Goal: Check status: Check status

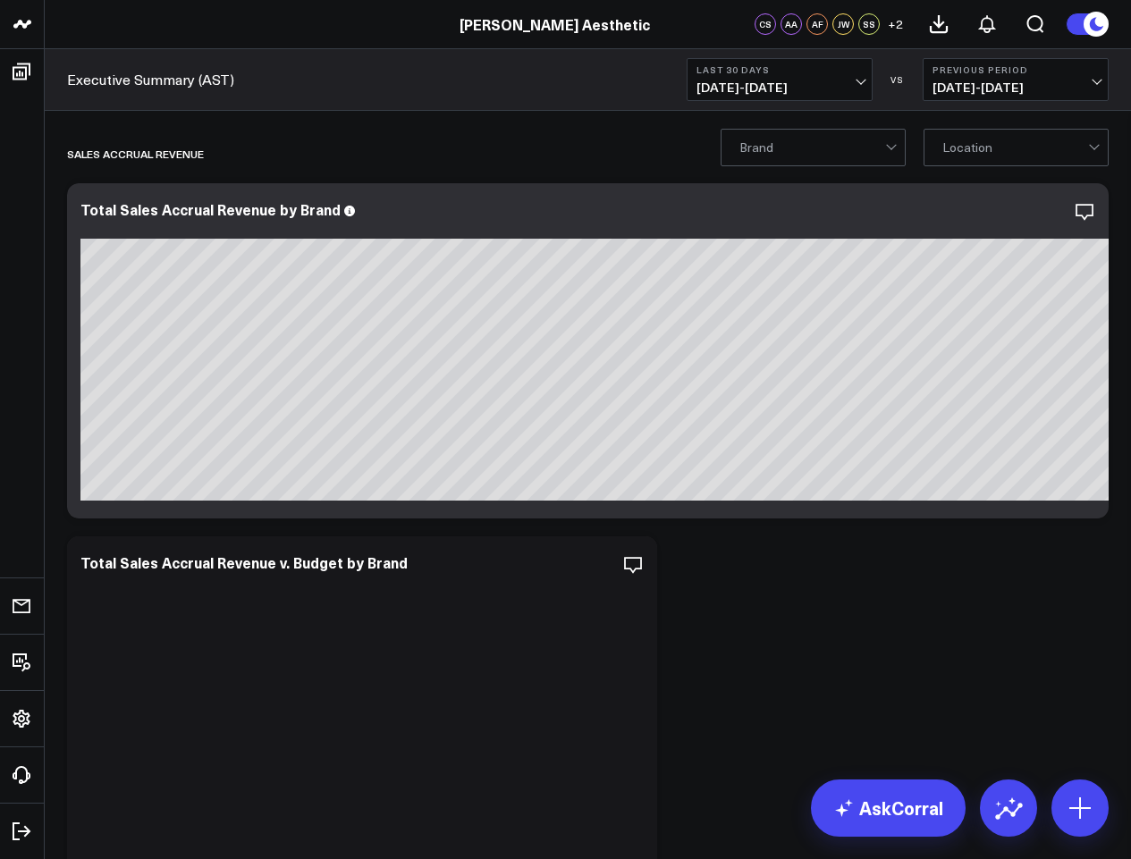
click at [854, 80] on button "Last 30 Days [DATE] - [DATE]" at bounding box center [780, 79] width 186 height 43
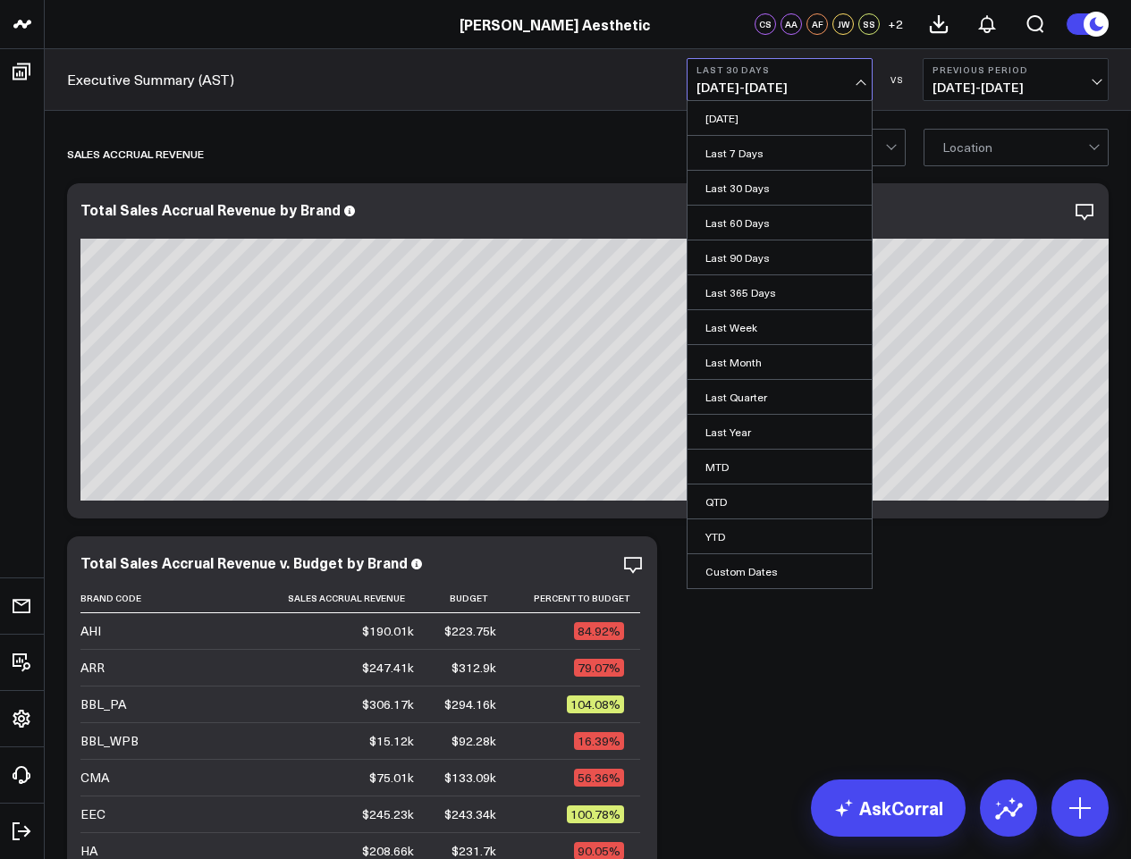
click at [715, 91] on span "[DATE] - [DATE]" at bounding box center [779, 87] width 166 height 14
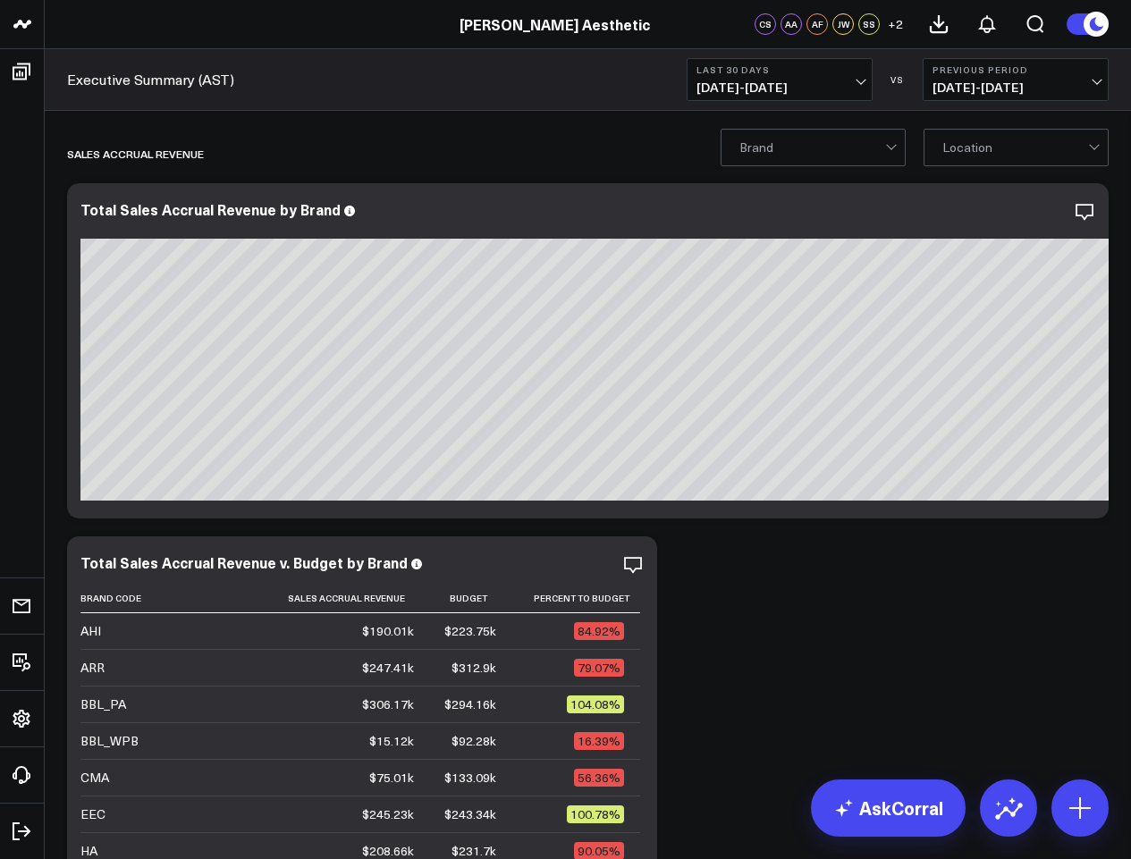
click at [705, 89] on span "[DATE] - [DATE]" at bounding box center [779, 87] width 166 height 14
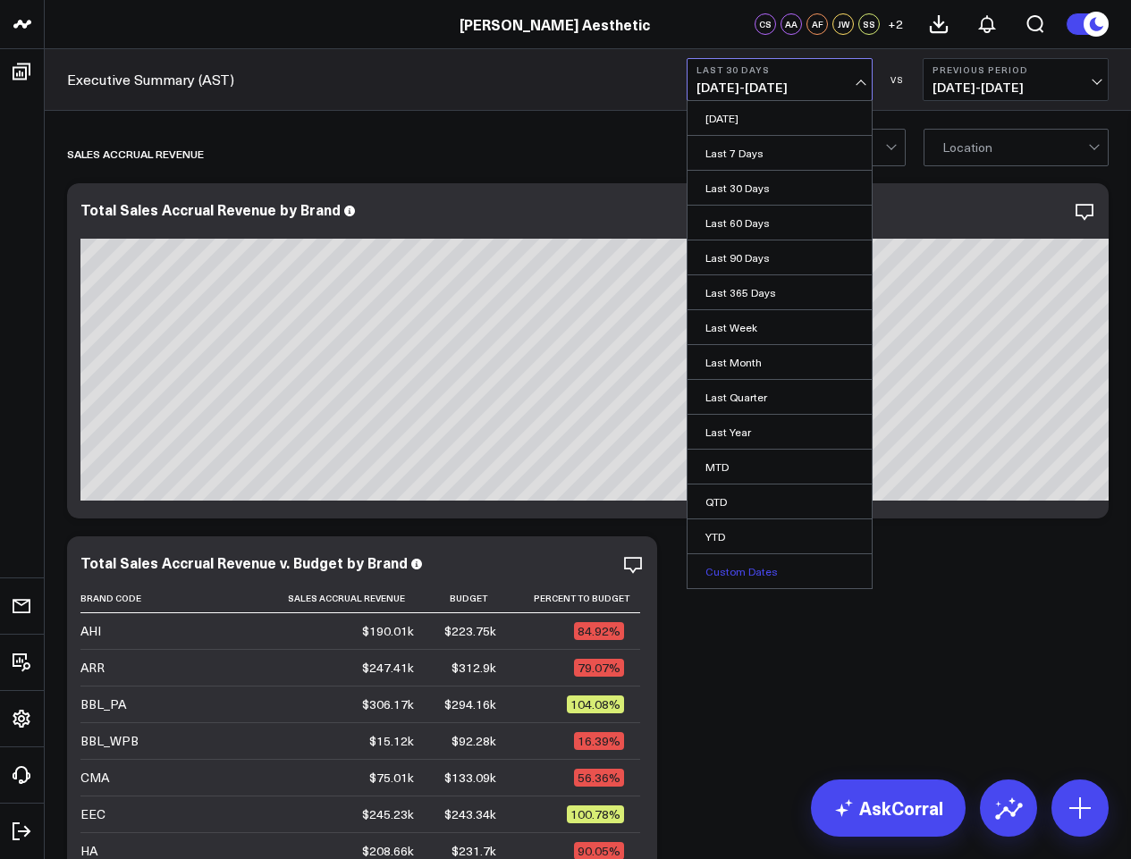
click at [751, 570] on link "Custom Dates" at bounding box center [779, 571] width 184 height 34
select select "7"
select select "2025"
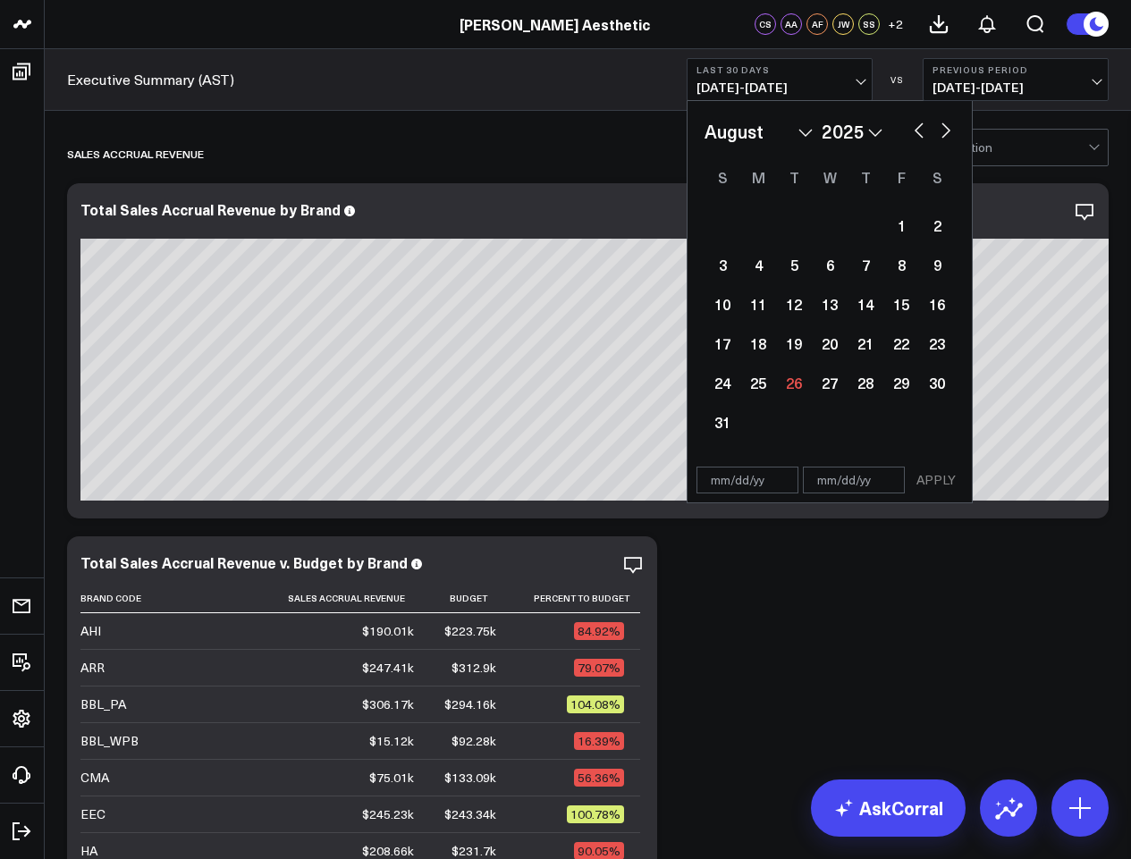
click at [912, 128] on button "button" at bounding box center [919, 128] width 18 height 21
select select "6"
select select "2025"
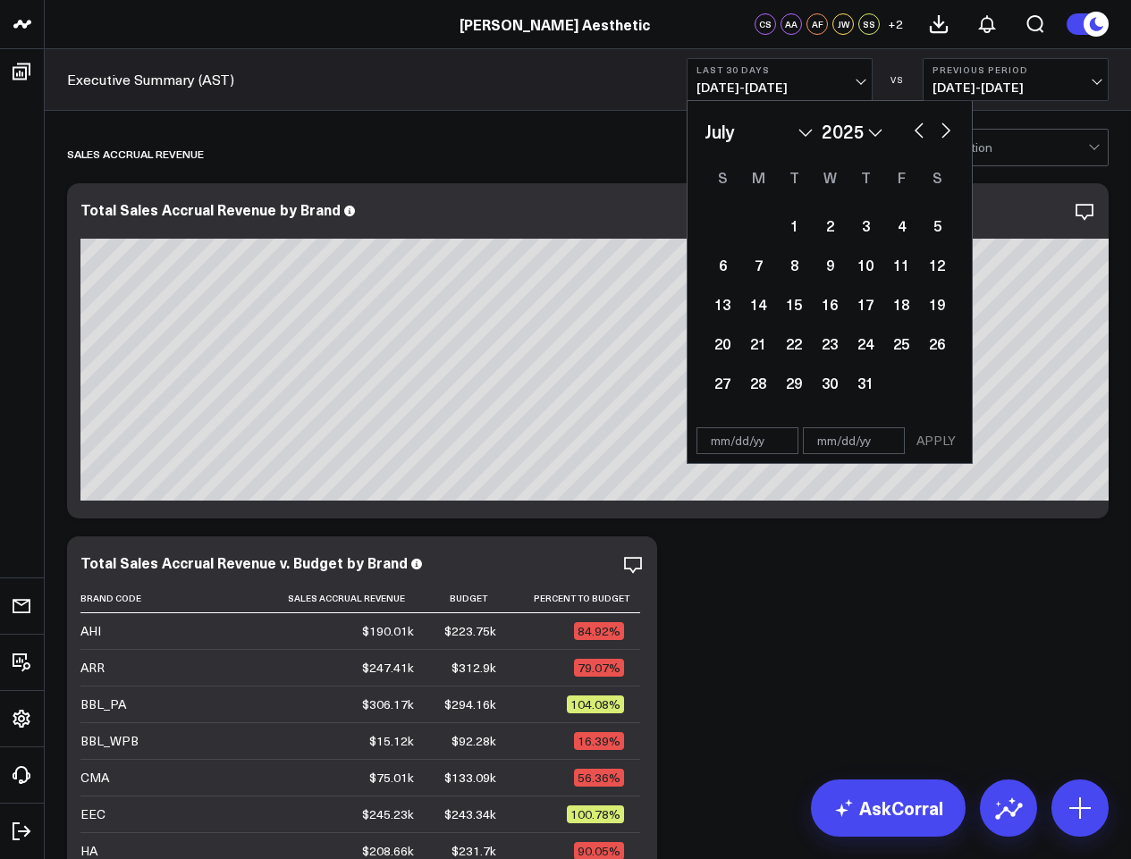
click at [914, 128] on button "button" at bounding box center [919, 128] width 18 height 21
select select "5"
select select "2025"
click at [726, 221] on div "1" at bounding box center [722, 225] width 36 height 36
type input "[DATE]"
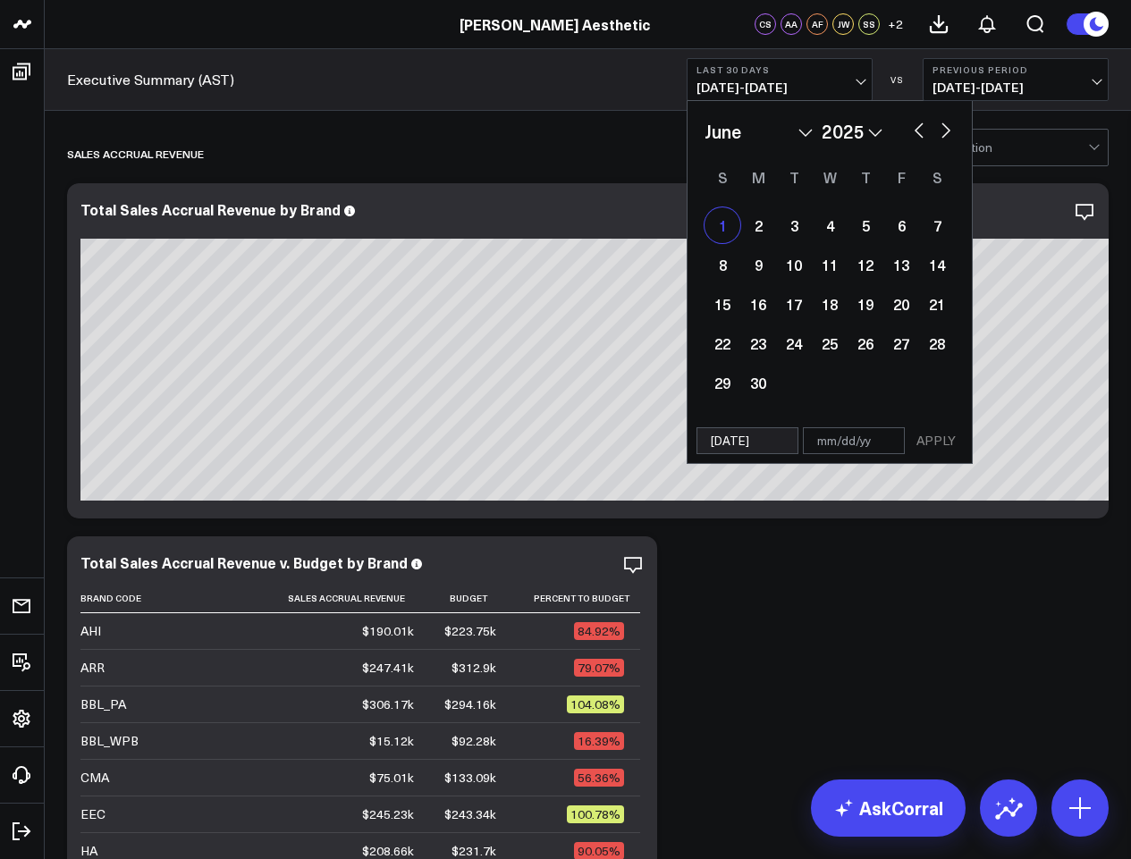
select select "5"
select select "2025"
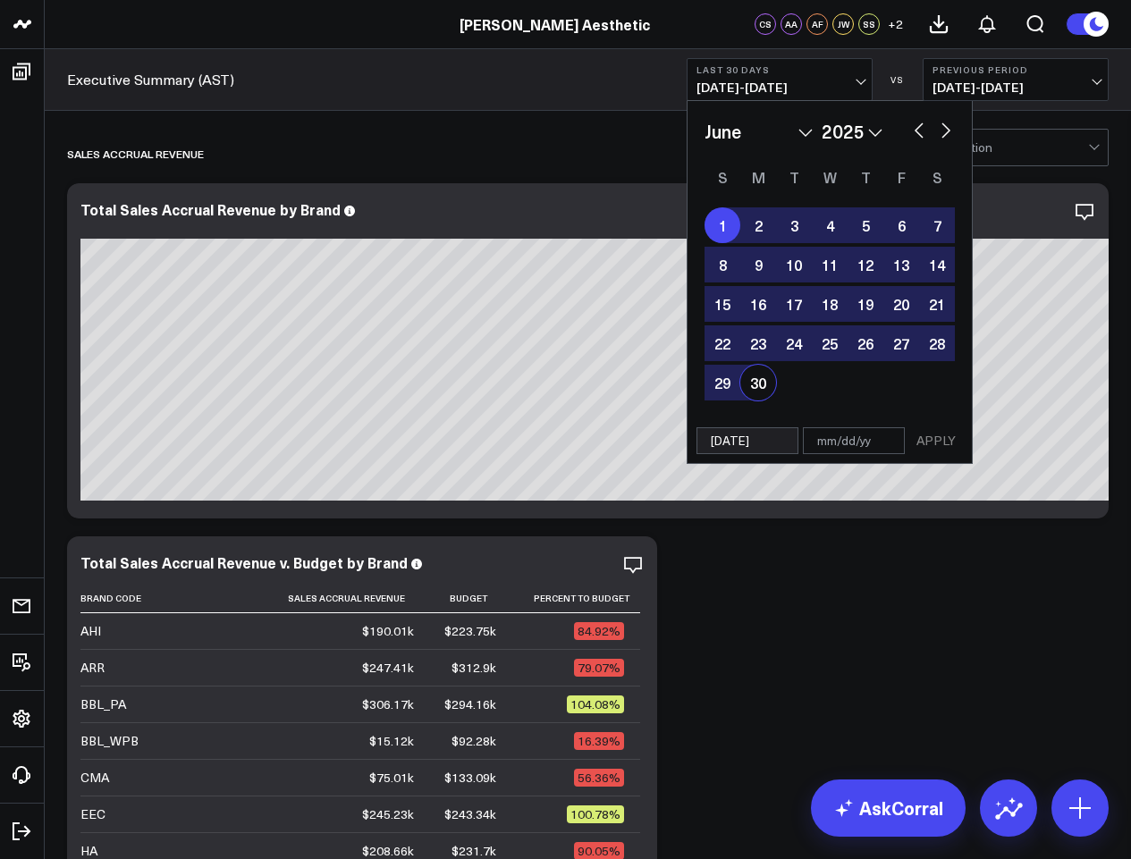
click at [760, 390] on div "30" at bounding box center [758, 383] width 36 height 36
type input "[DATE]"
select select "5"
select select "2025"
click at [573, 84] on div "Executive Summary (AST) Last 30 Days [DATE] - [DATE] January February March Apr…" at bounding box center [588, 80] width 1086 height 62
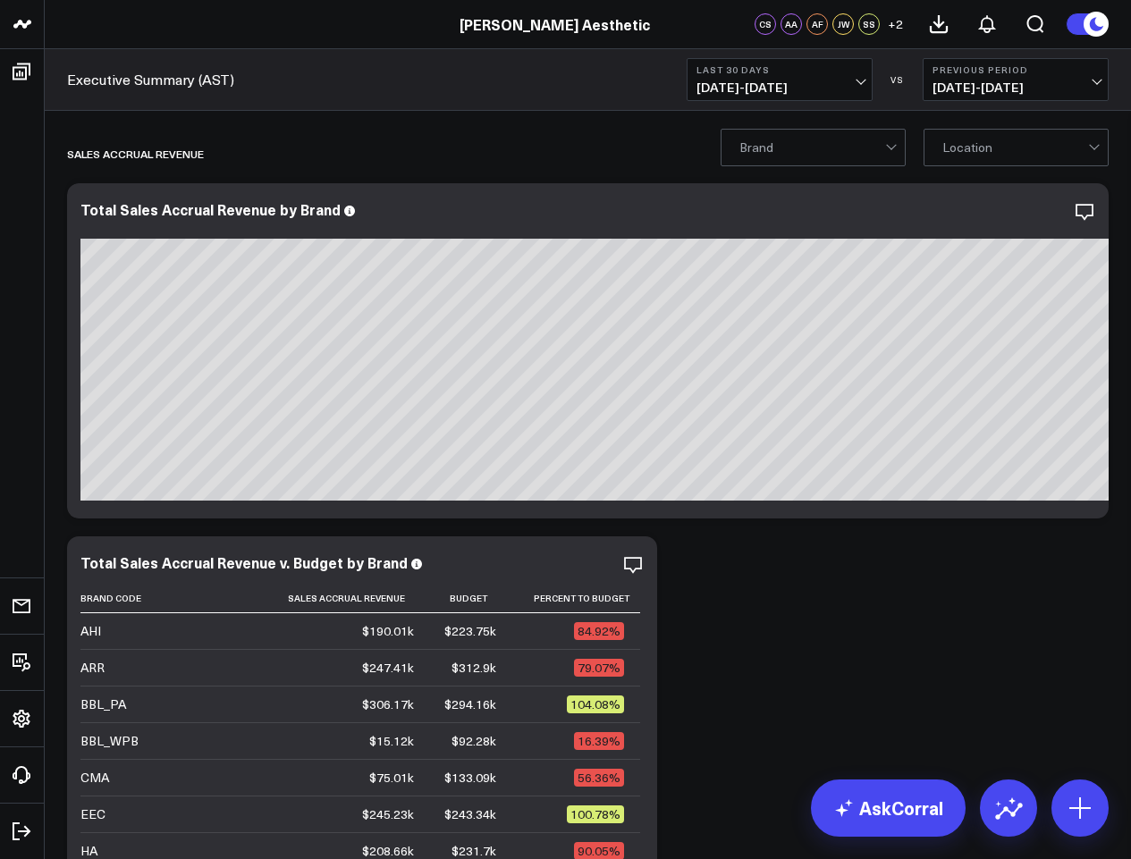
click at [855, 88] on span "[DATE] - [DATE]" at bounding box center [779, 87] width 166 height 14
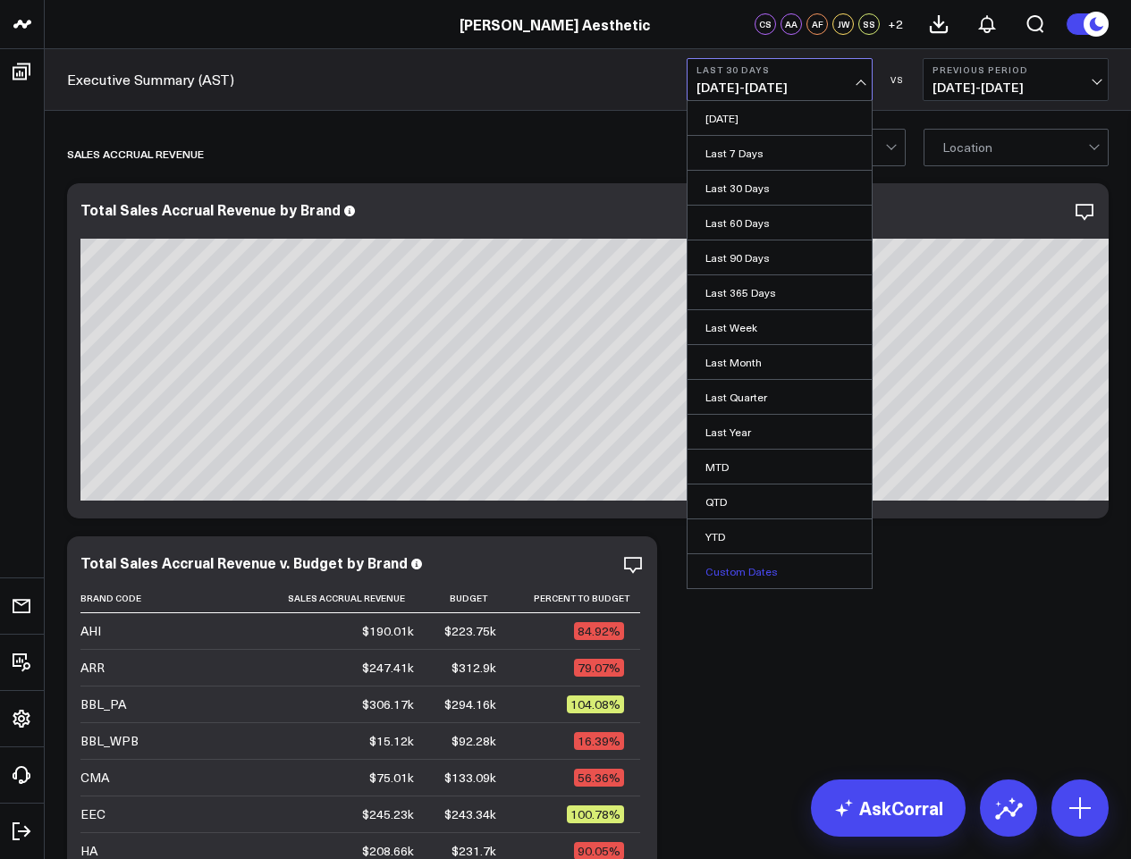
click at [765, 573] on link "Custom Dates" at bounding box center [779, 571] width 184 height 34
select select "7"
select select "2025"
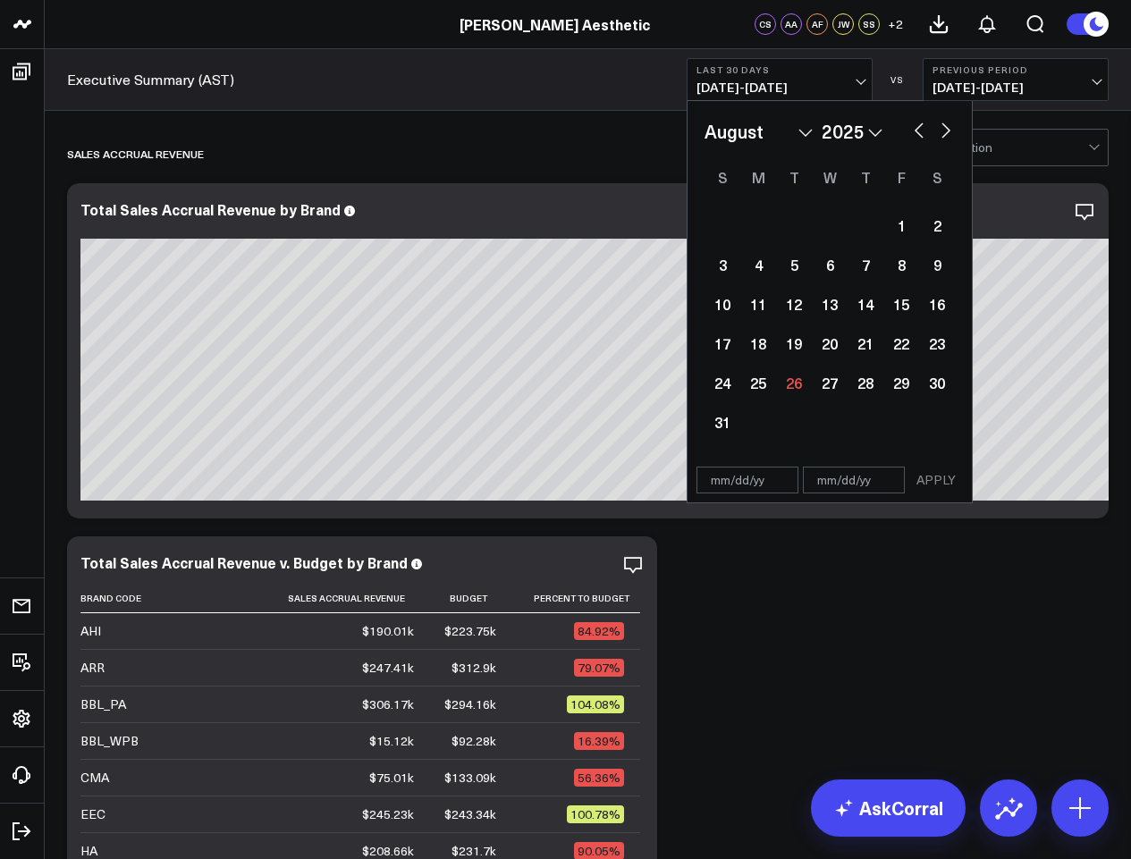
click at [911, 134] on button "button" at bounding box center [919, 128] width 18 height 21
select select "6"
select select "2025"
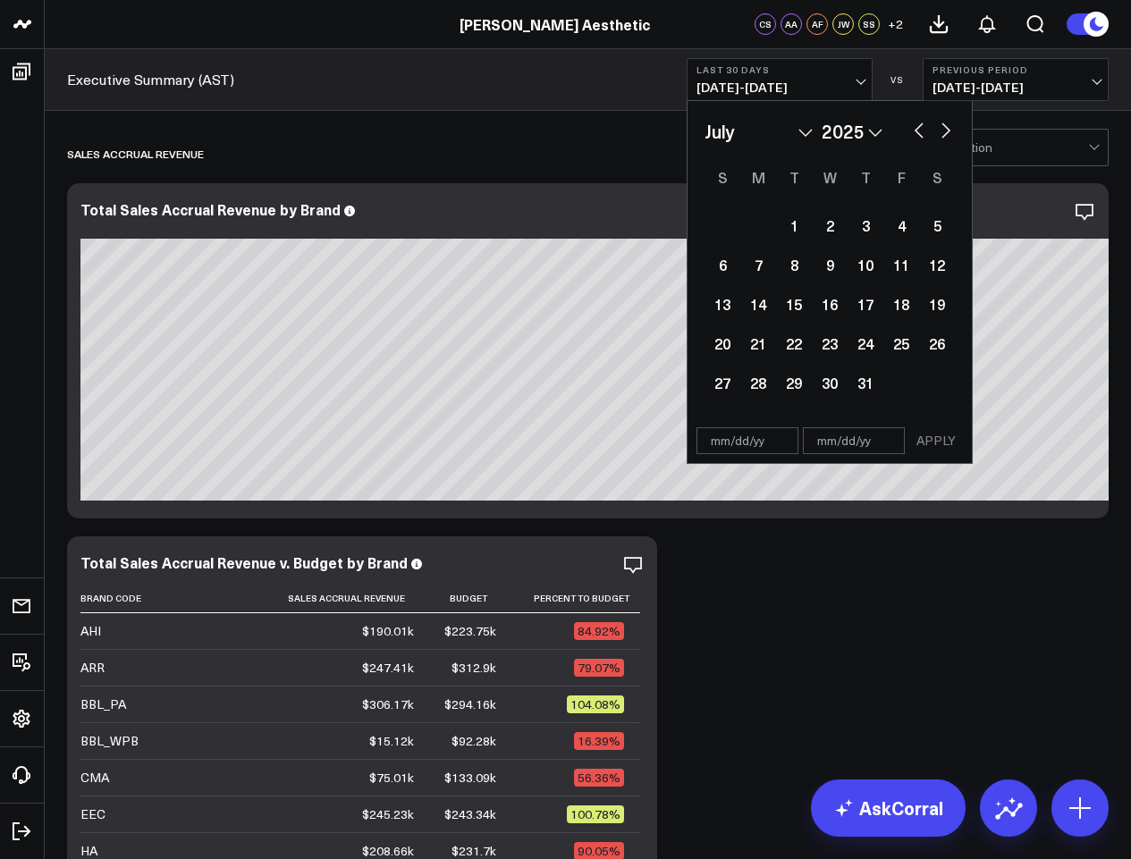
click at [911, 134] on button "button" at bounding box center [919, 128] width 18 height 21
select select "5"
select select "2025"
drag, startPoint x: 718, startPoint y: 225, endPoint x: 720, endPoint y: 234, distance: 9.3
click at [720, 234] on div "1" at bounding box center [722, 225] width 36 height 36
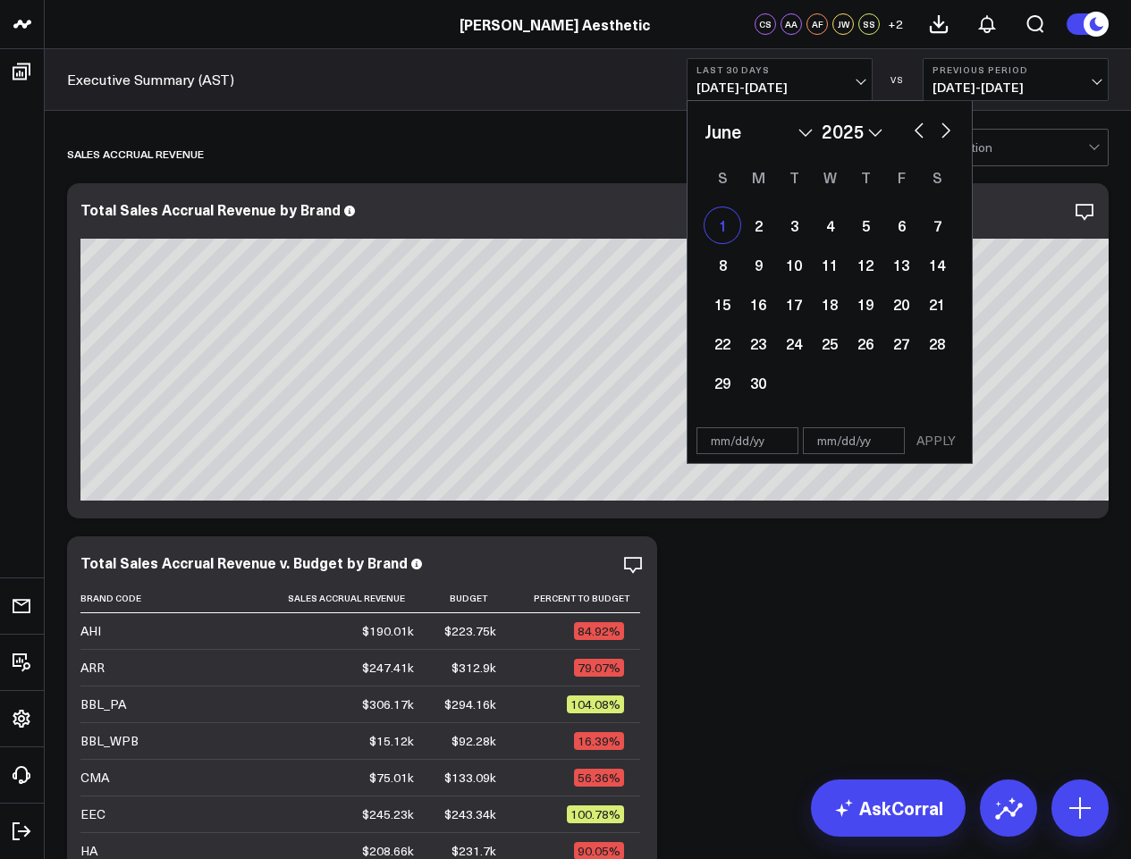
type input "[DATE]"
select select "5"
select select "2025"
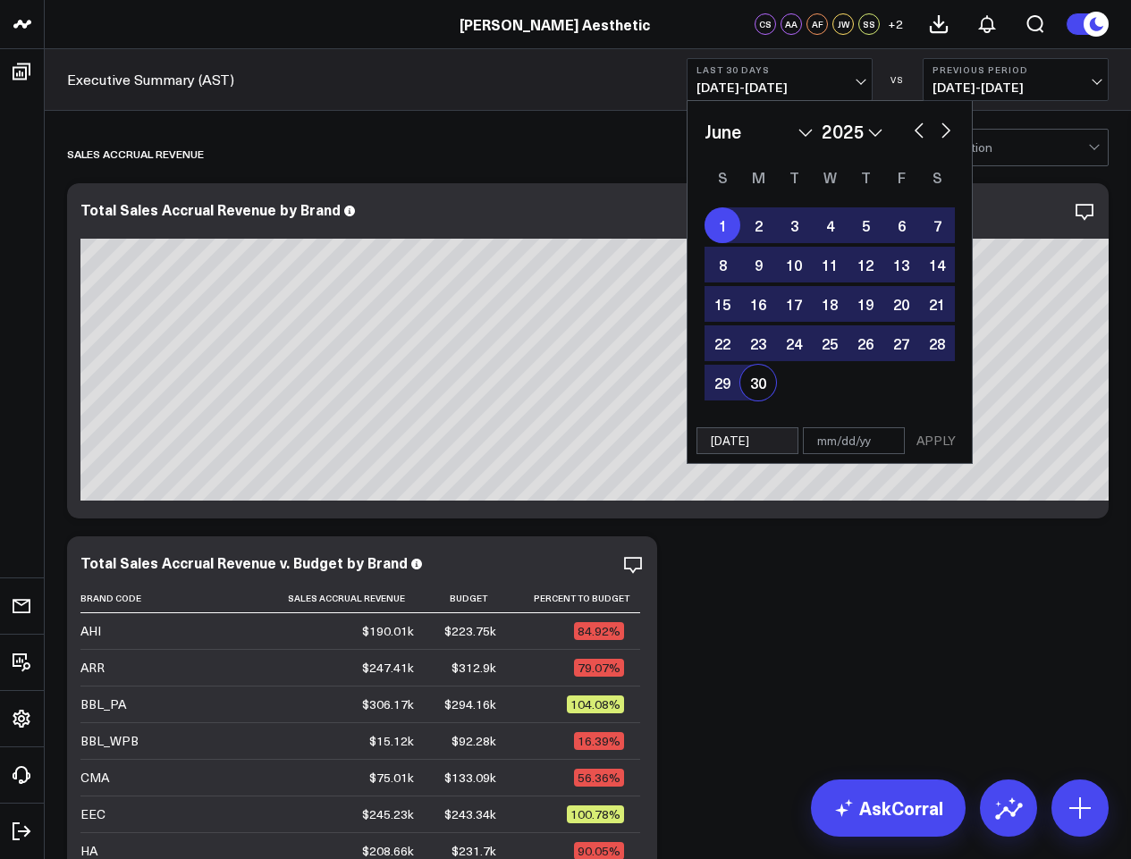
click at [760, 391] on div "30" at bounding box center [758, 383] width 36 height 36
type input "[DATE]"
select select "5"
select select "2025"
click at [938, 438] on button "APPLY" at bounding box center [936, 440] width 54 height 27
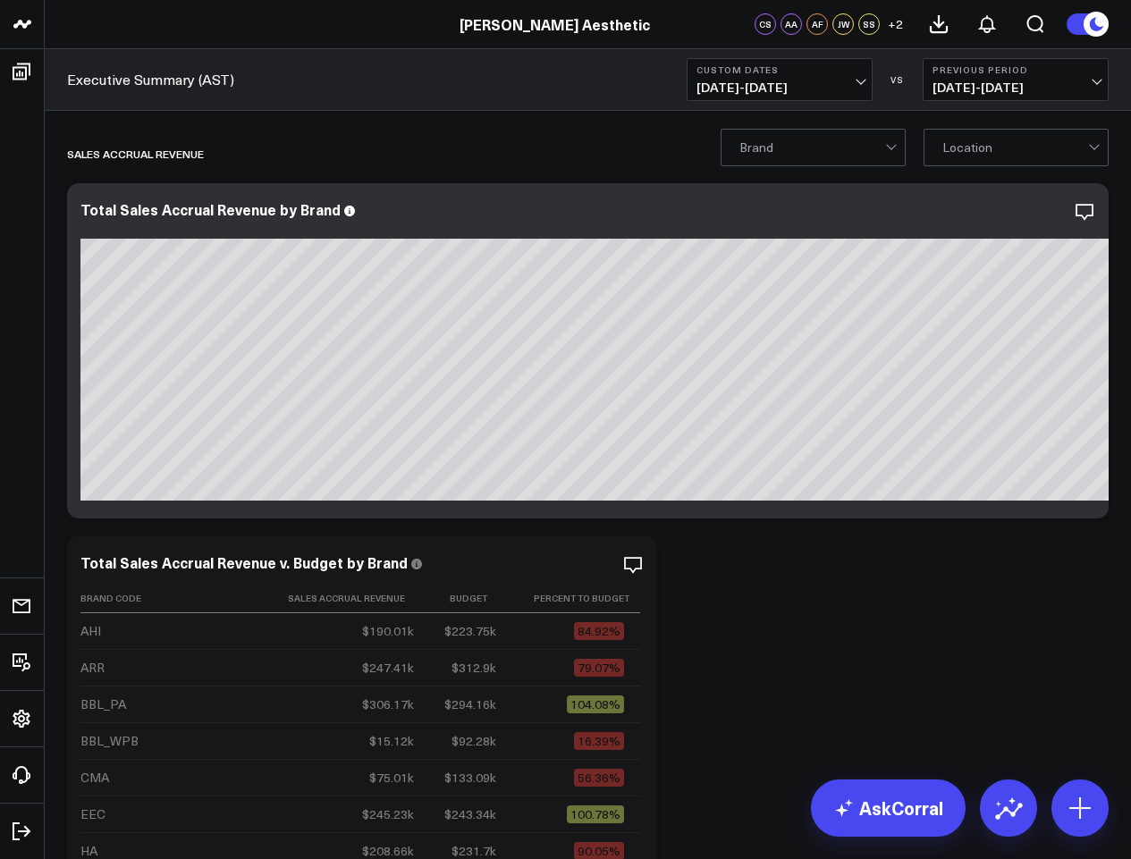
click at [1094, 80] on span "[DATE] - [DATE]" at bounding box center [1015, 87] width 166 height 14
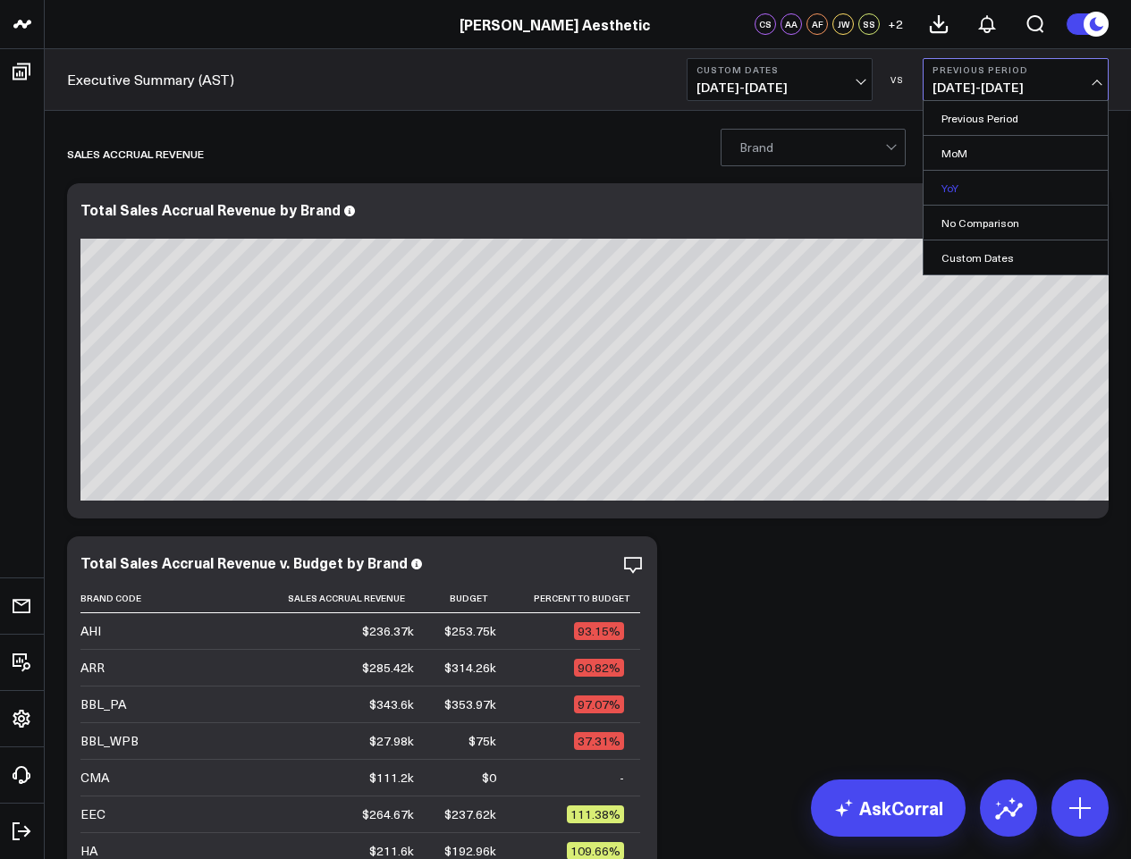
click at [1002, 188] on link "YoY" at bounding box center [1015, 188] width 184 height 34
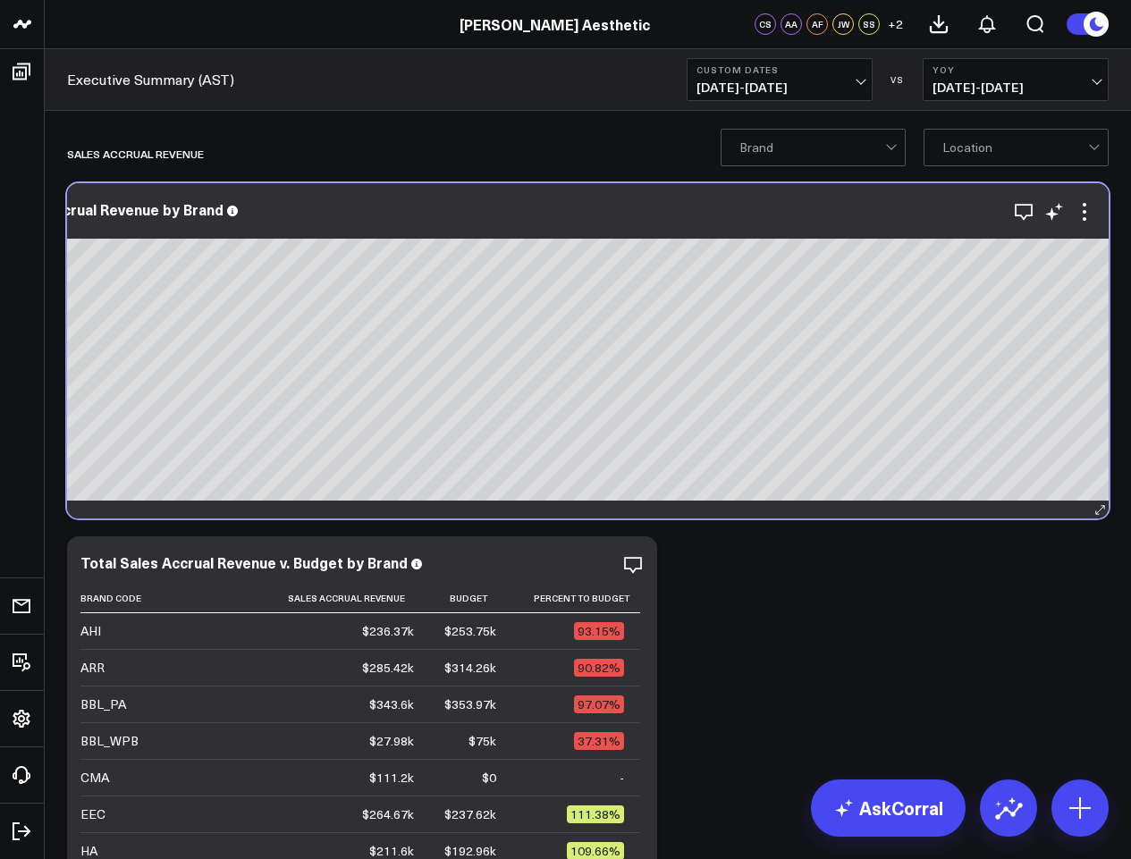
scroll to position [0, 156]
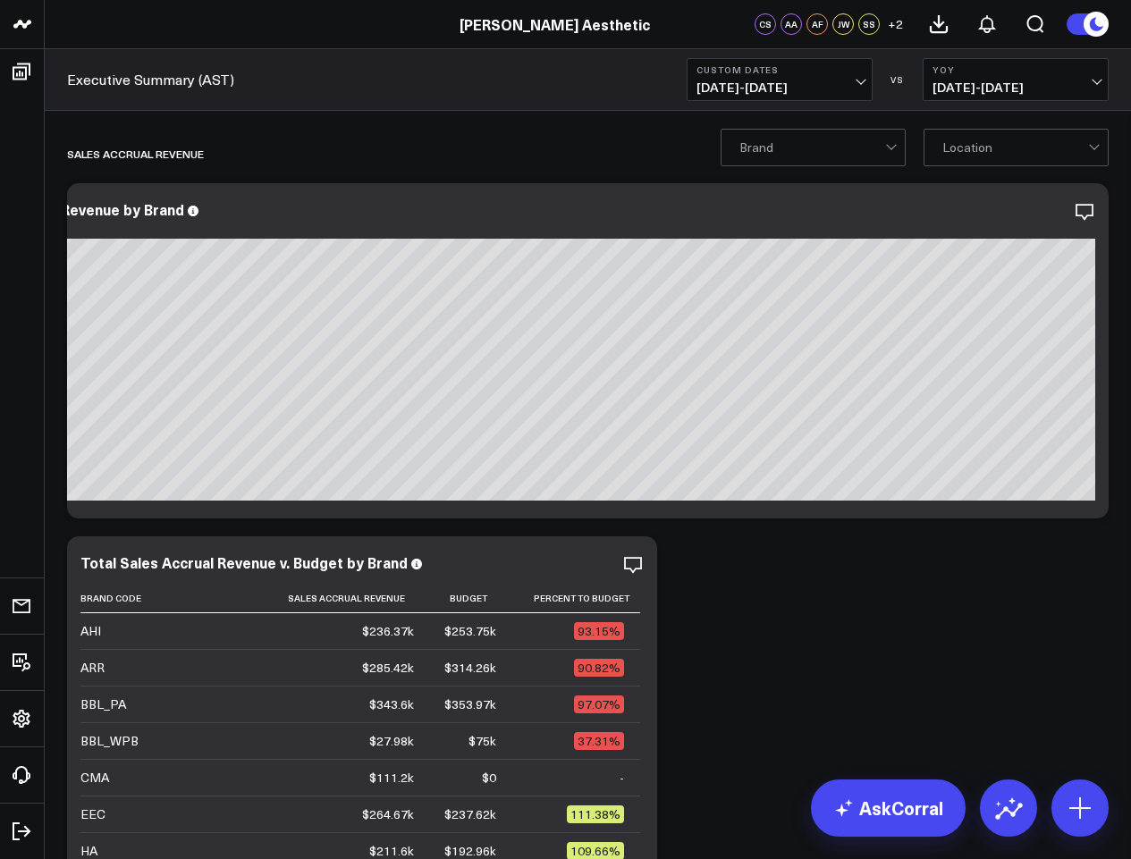
click at [865, 80] on button "Custom Dates [DATE] - [DATE]" at bounding box center [780, 79] width 186 height 43
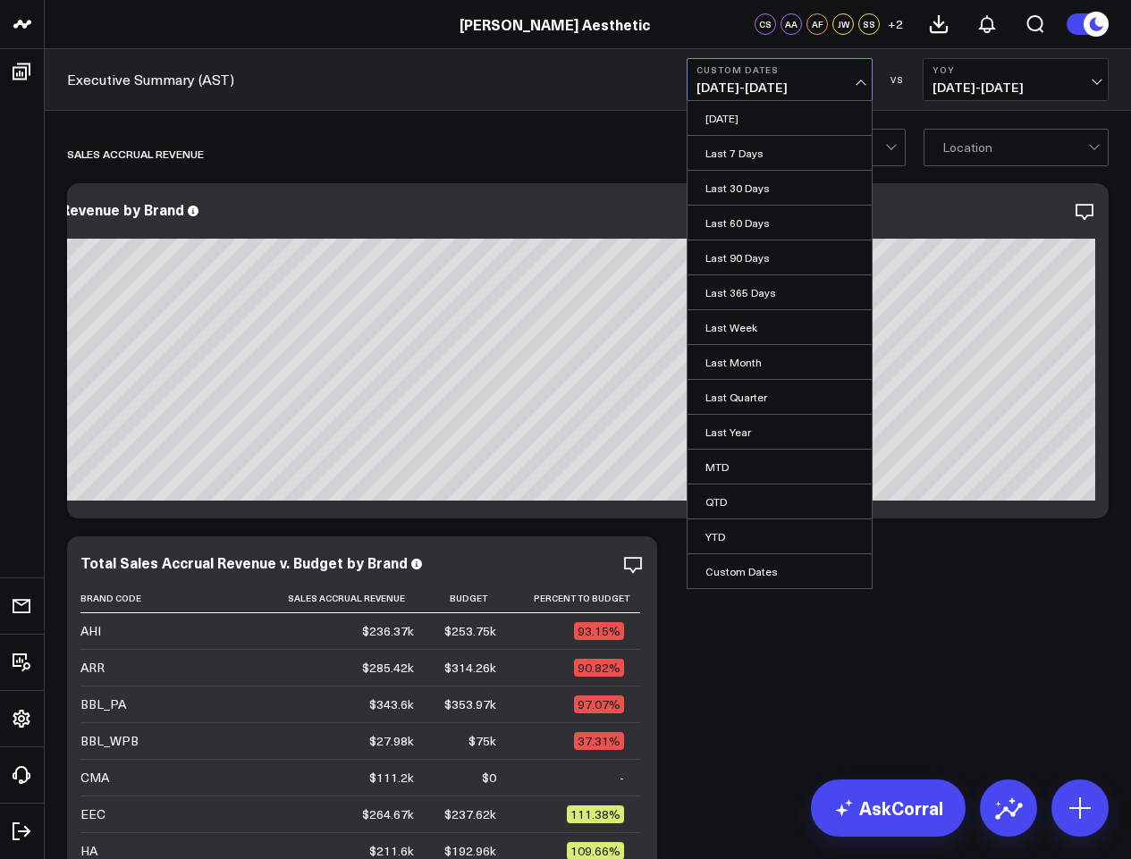
click at [803, 87] on span "[DATE] - [DATE]" at bounding box center [779, 87] width 166 height 14
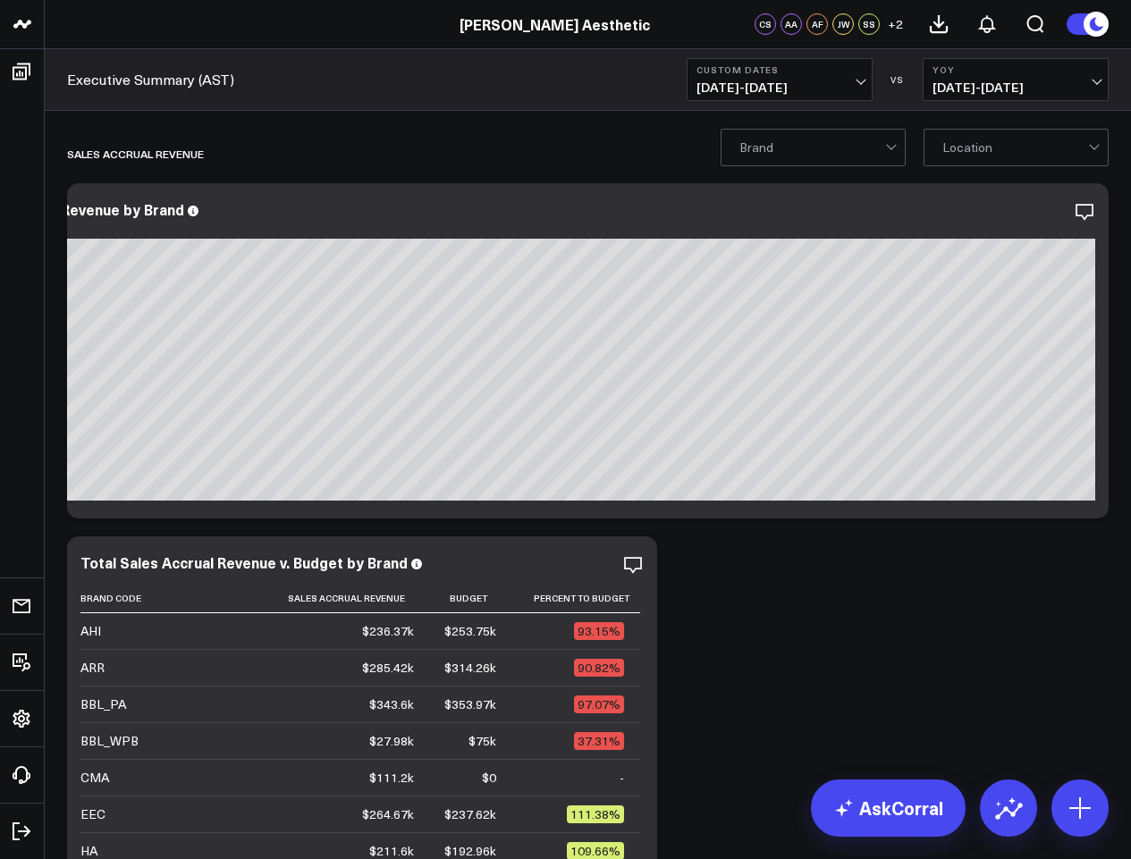
click at [809, 85] on span "[DATE] - [DATE]" at bounding box center [779, 87] width 166 height 14
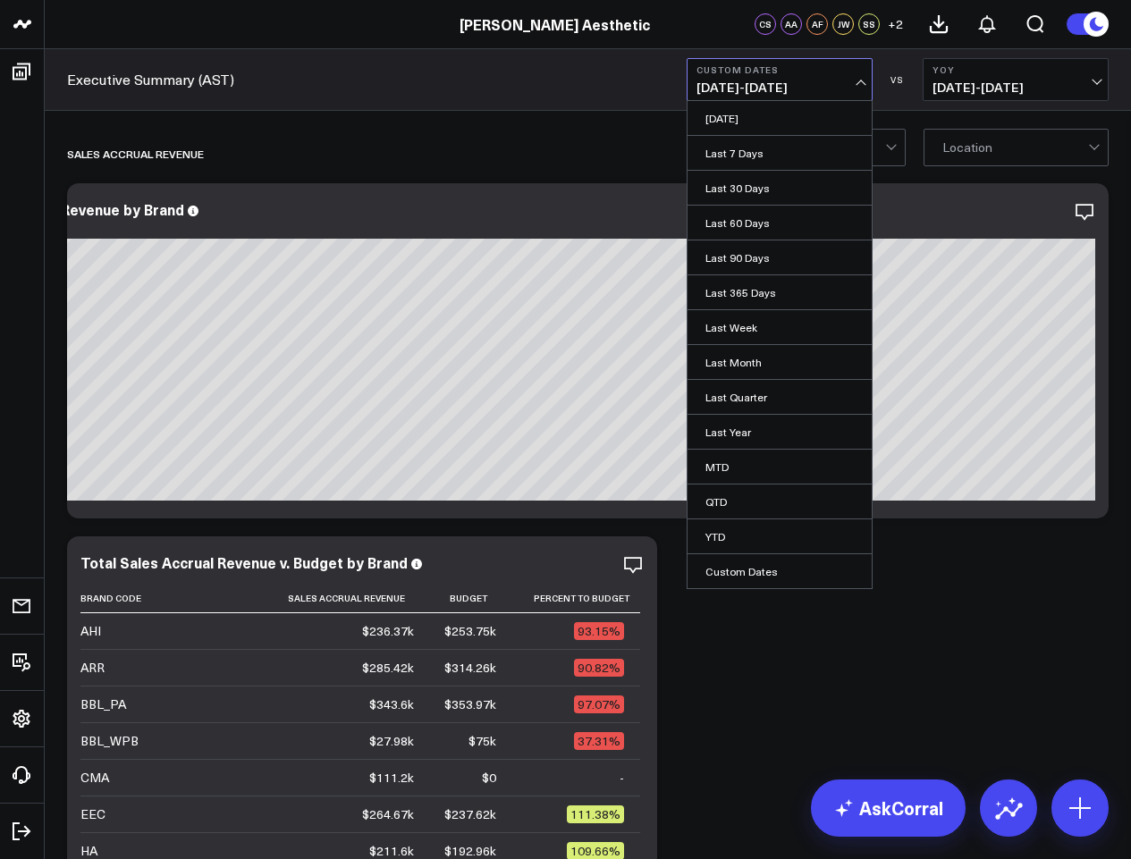
click at [739, 579] on link "Custom Dates" at bounding box center [779, 571] width 184 height 34
select select "7"
select select "2025"
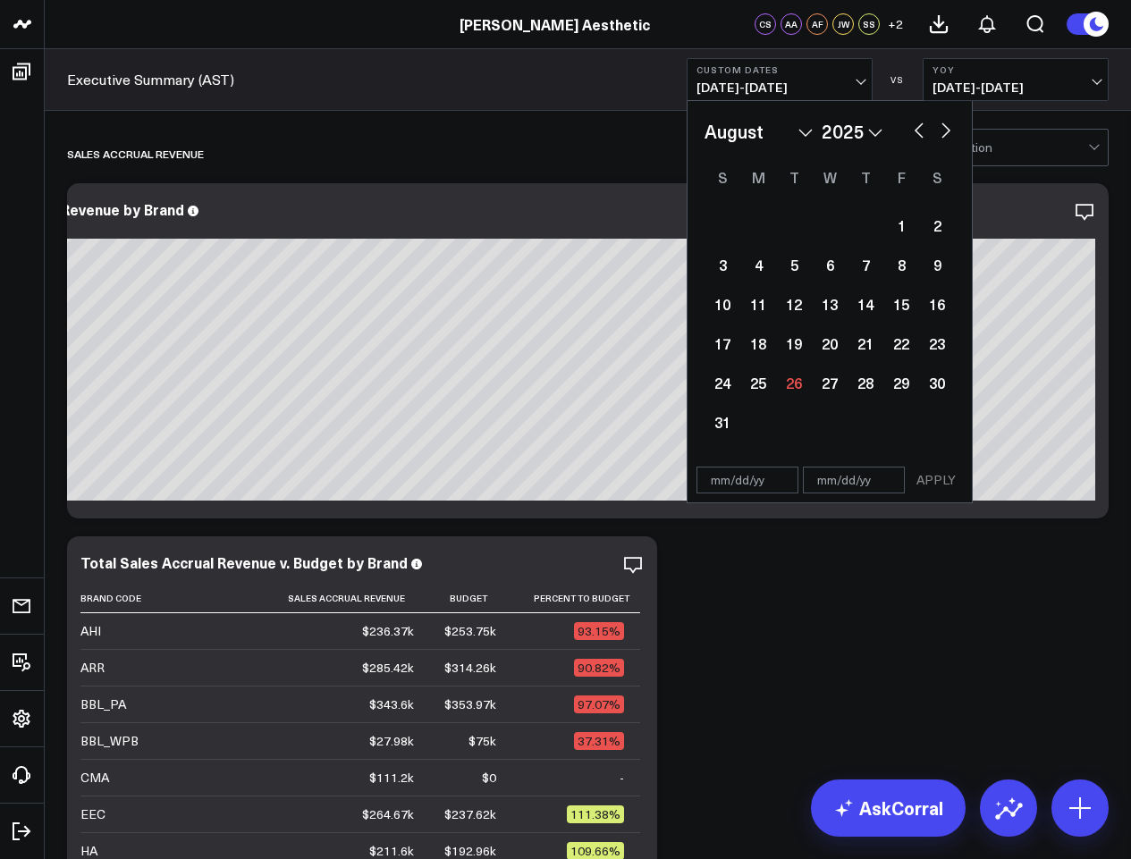
click at [919, 135] on button "button" at bounding box center [919, 128] width 18 height 21
select select "6"
select select "2025"
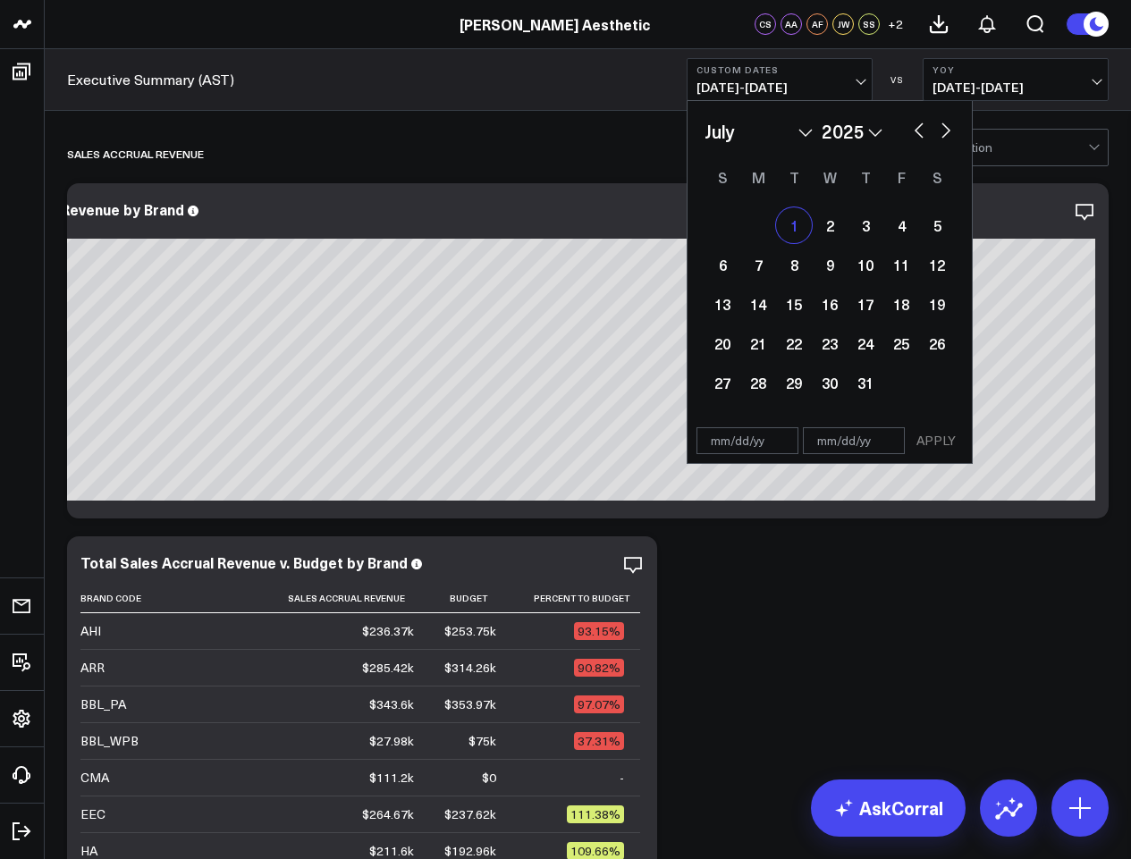
click at [793, 229] on div "1" at bounding box center [794, 225] width 36 height 36
type input "[DATE]"
select select "6"
select select "2025"
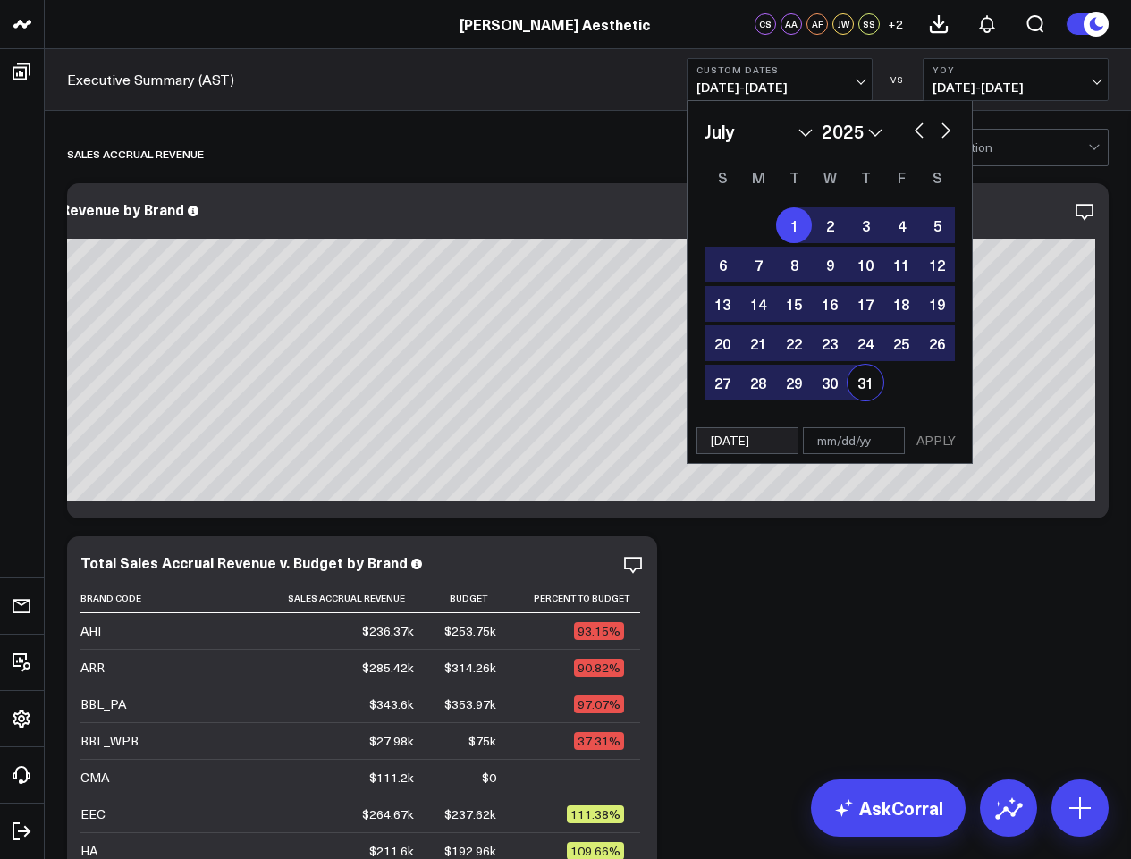
click at [865, 385] on div "31" at bounding box center [865, 383] width 36 height 36
type input "[DATE]"
select select "6"
select select "2025"
click at [943, 437] on button "APPLY" at bounding box center [936, 440] width 54 height 27
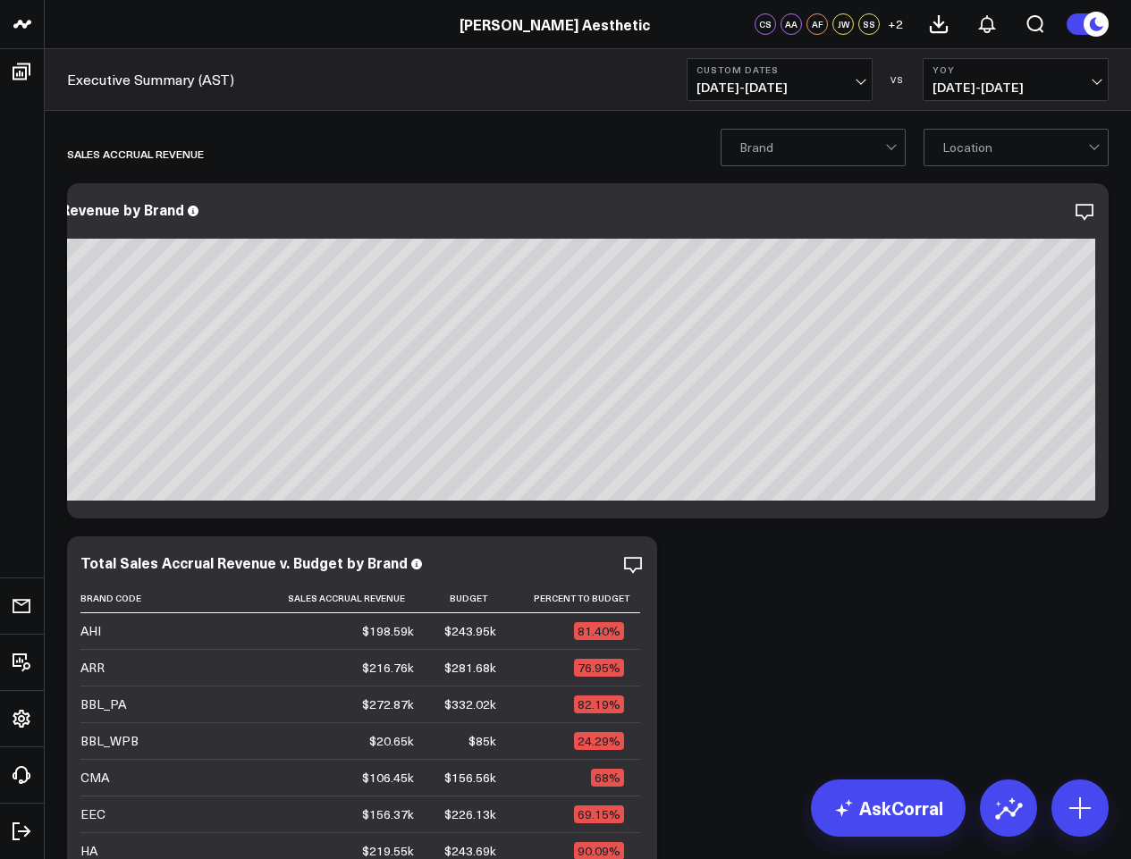
click at [861, 80] on span "[DATE] - [DATE]" at bounding box center [779, 87] width 166 height 14
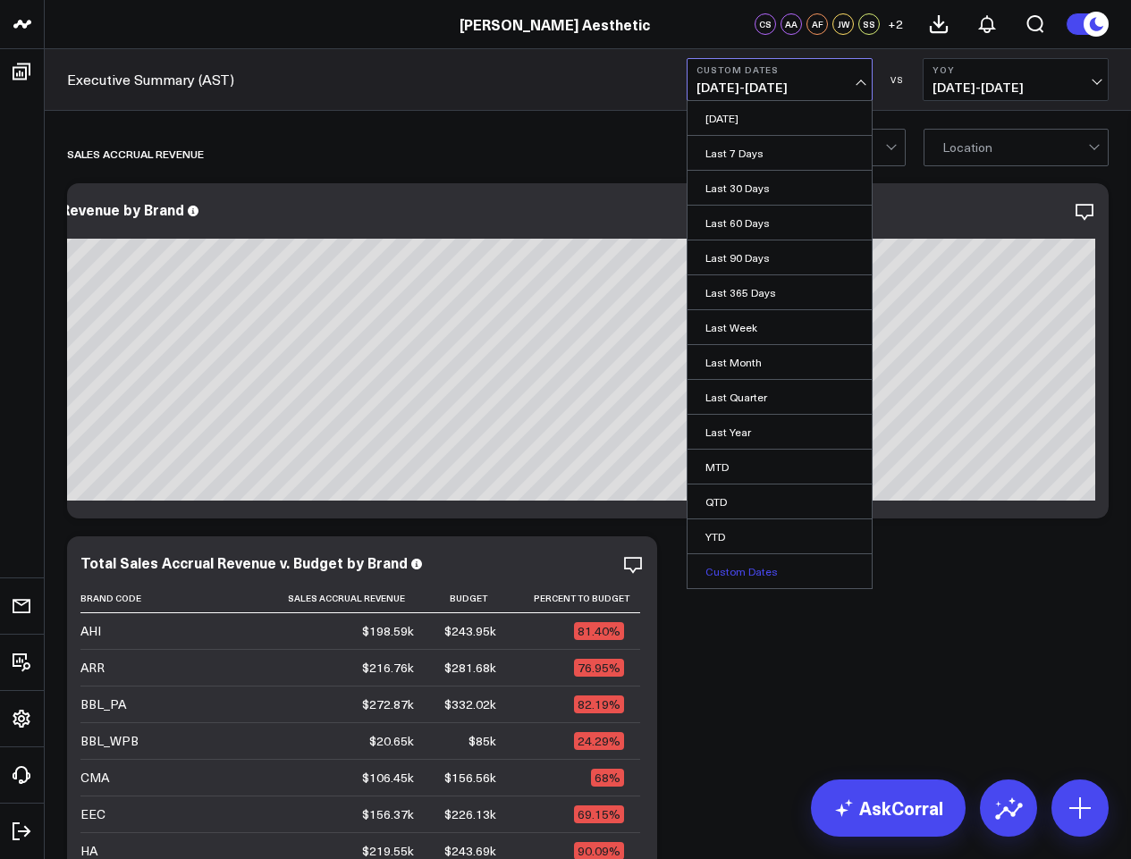
click at [756, 563] on link "Custom Dates" at bounding box center [779, 571] width 184 height 34
select select "7"
select select "2025"
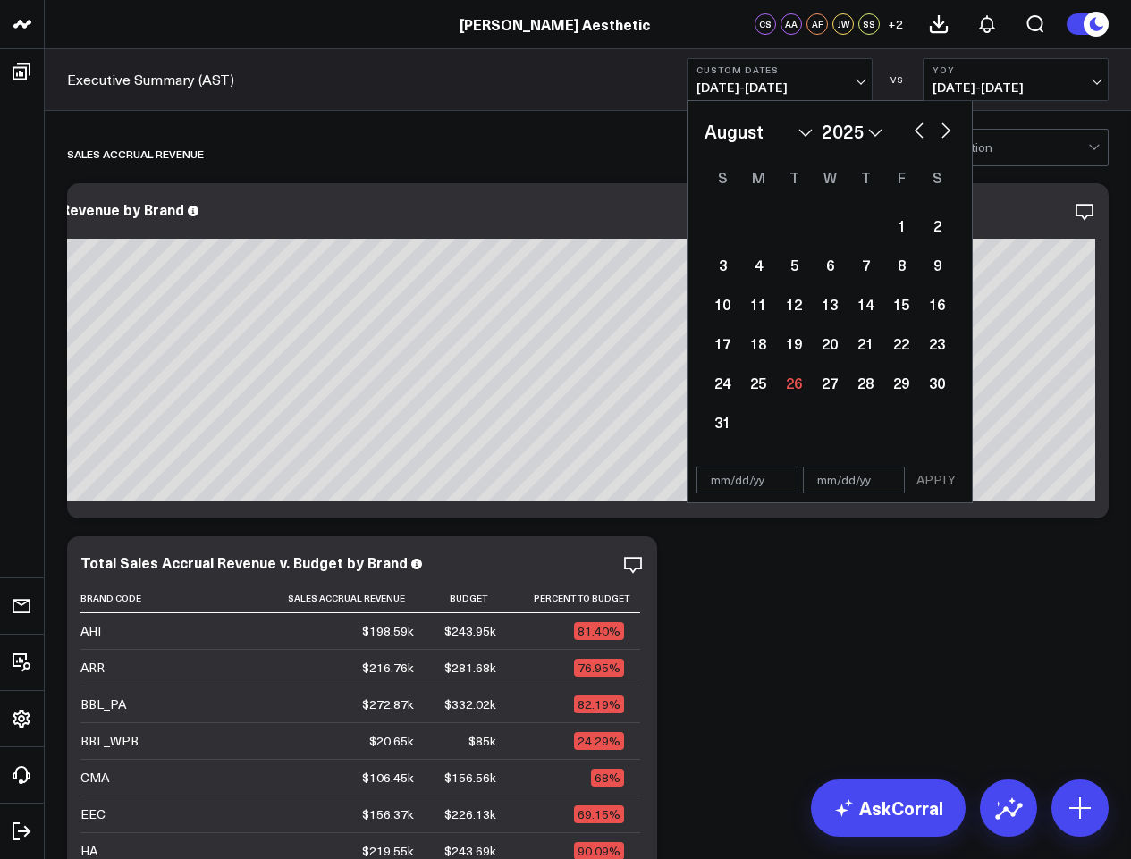
click at [944, 131] on button "button" at bounding box center [946, 128] width 18 height 21
select select "8"
select select "2025"
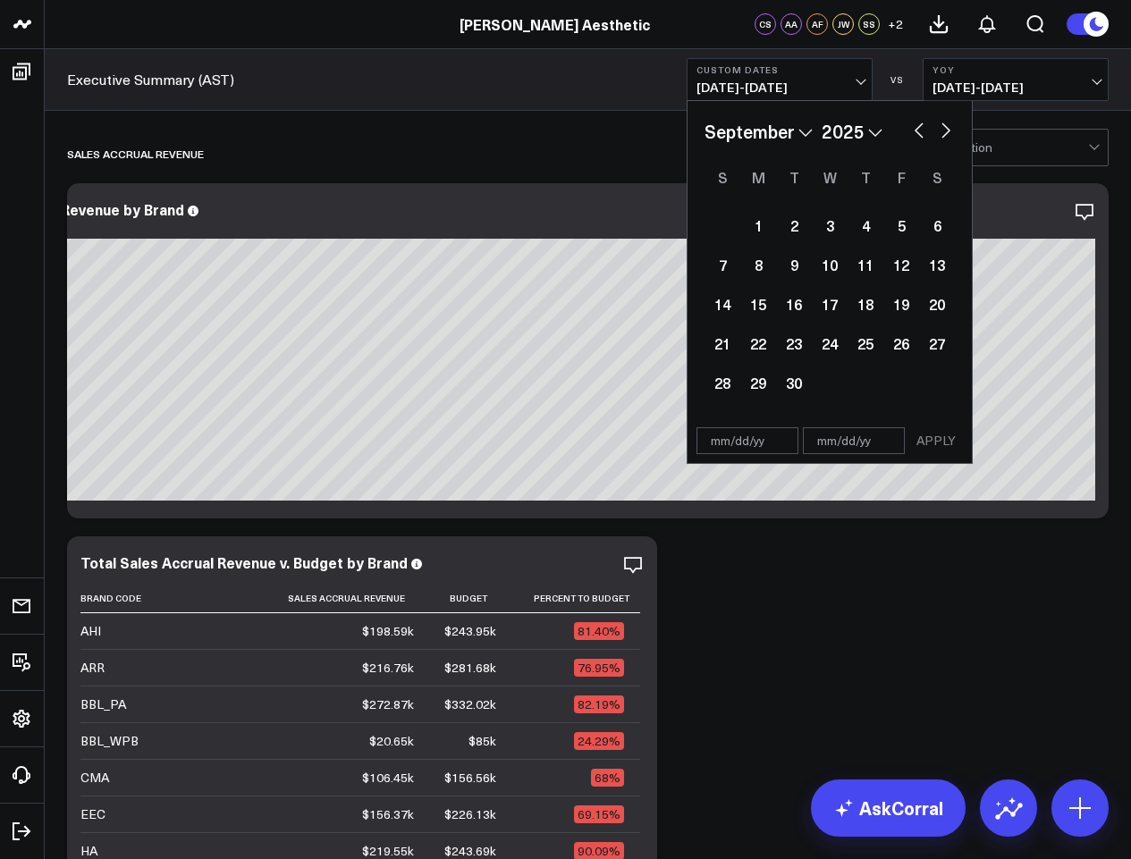
click at [914, 128] on button "button" at bounding box center [919, 128] width 18 height 21
select select "7"
select select "2025"
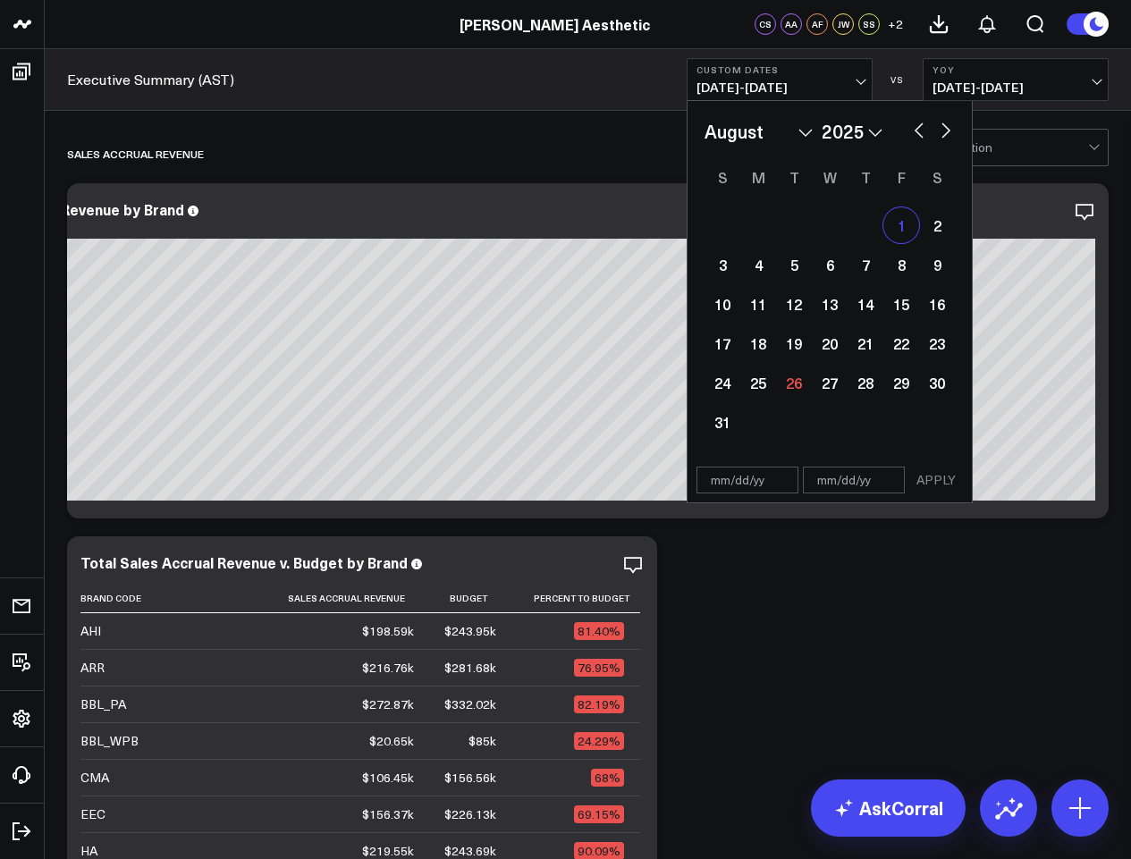
click at [903, 223] on div "1" at bounding box center [901, 225] width 36 height 36
type input "[DATE]"
select select "7"
select select "2025"
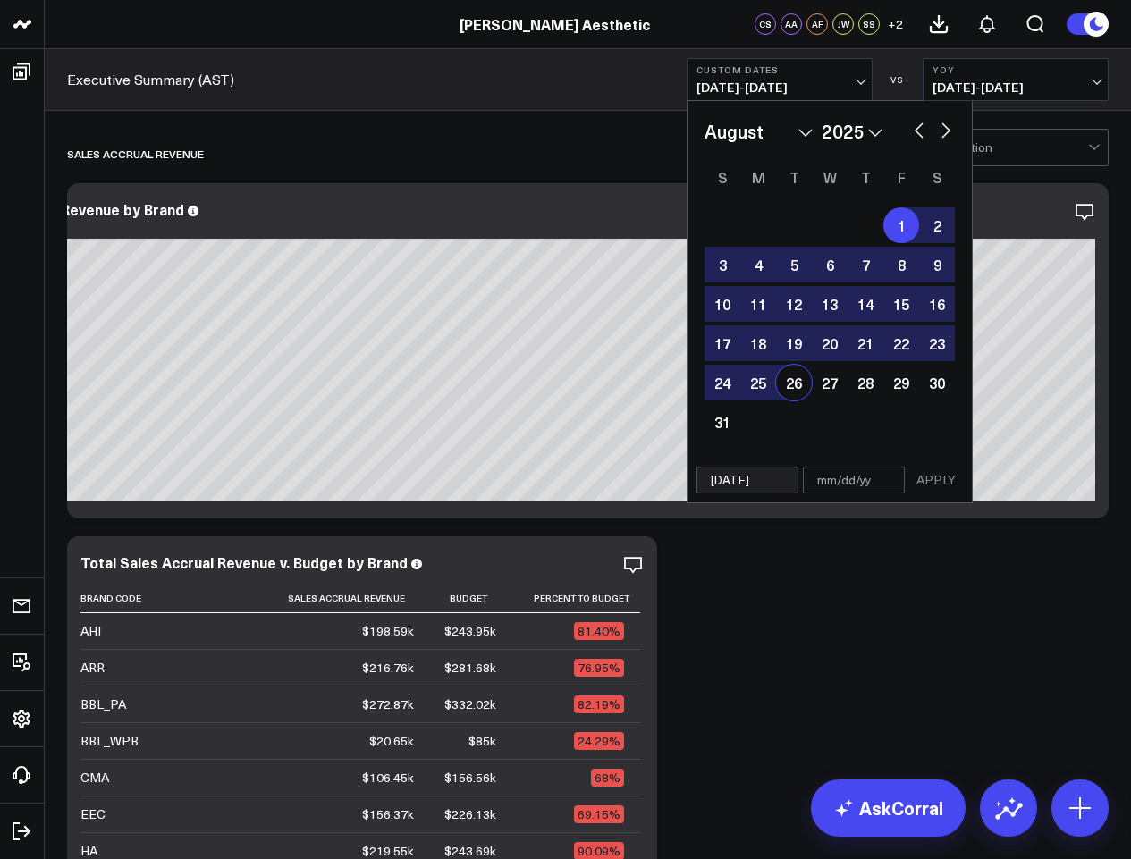
click at [800, 391] on div "26" at bounding box center [794, 383] width 36 height 36
type input "[DATE]"
select select "7"
select select "2025"
click at [755, 388] on div "25" at bounding box center [758, 383] width 36 height 36
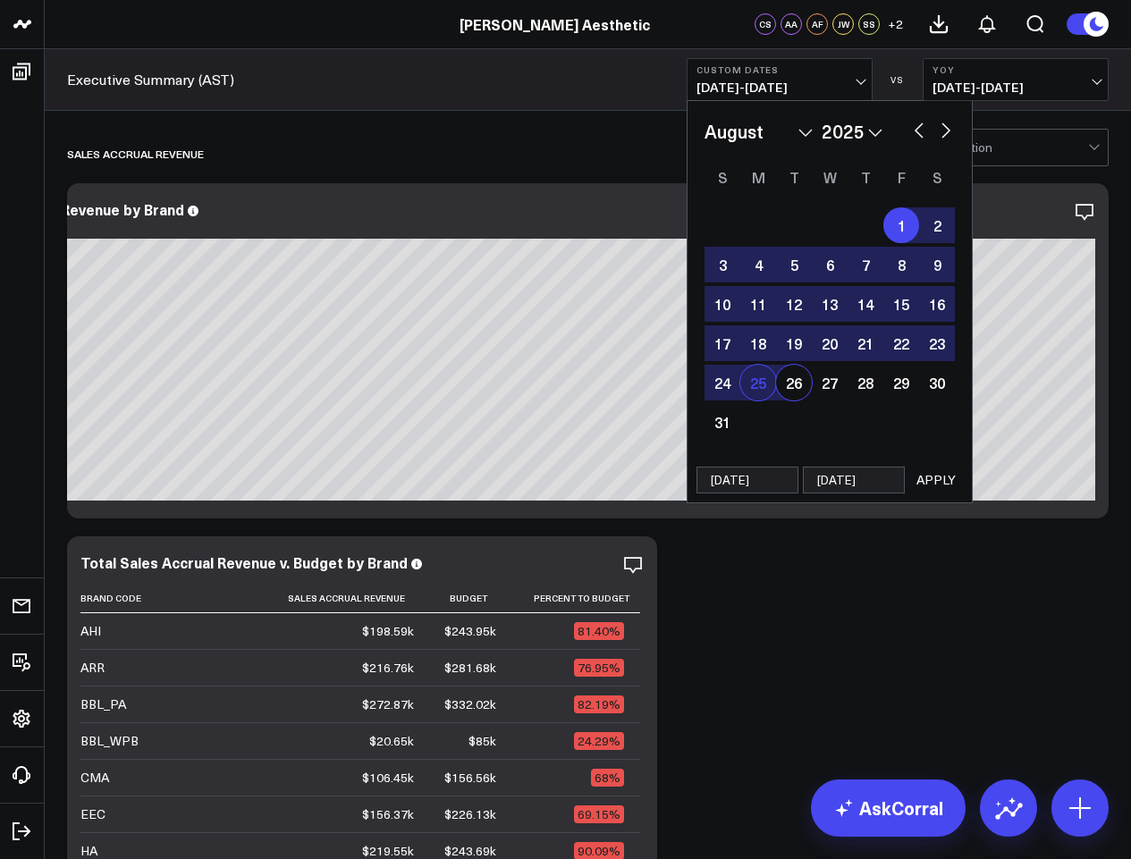
type input "[DATE]"
select select "7"
select select "2025"
click at [896, 221] on div "1" at bounding box center [901, 225] width 36 height 36
type input "[DATE]"
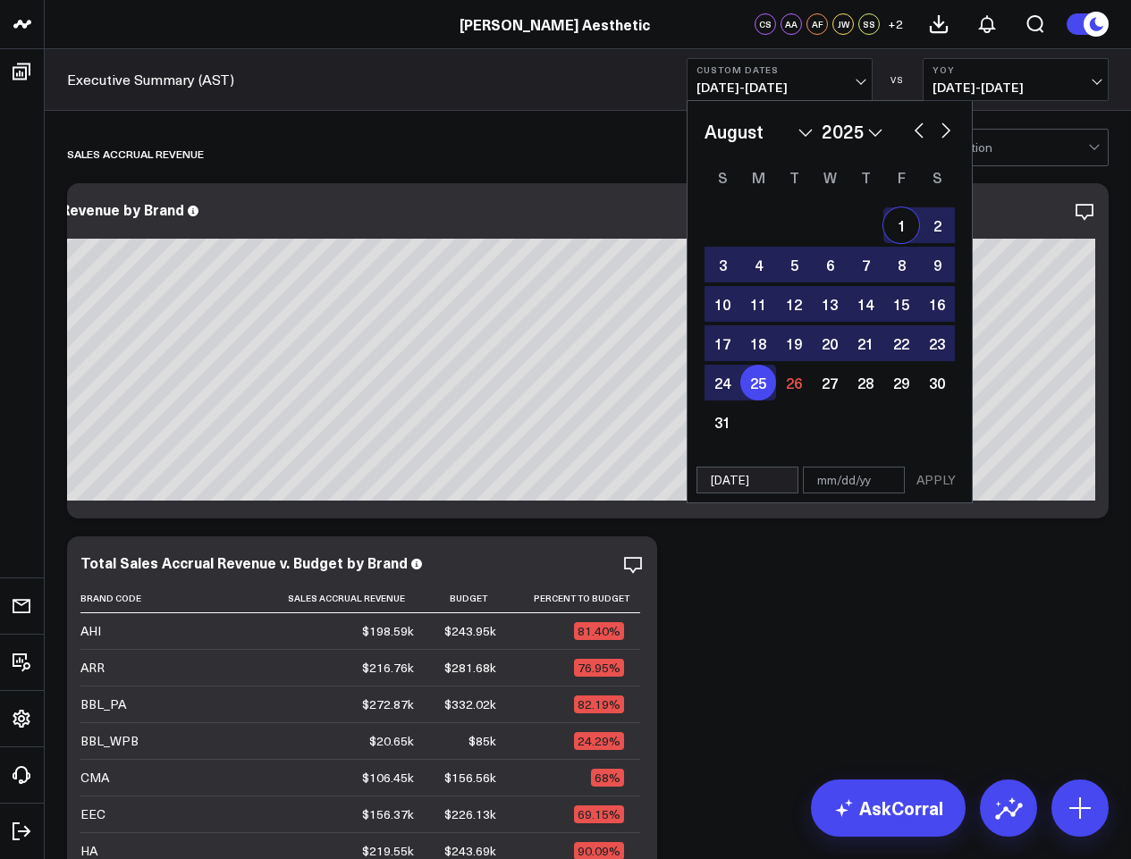
type input "[DATE]"
select select "7"
select select "2025"
click at [941, 483] on button "APPLY" at bounding box center [936, 480] width 54 height 27
